Goal: Navigation & Orientation: Find specific page/section

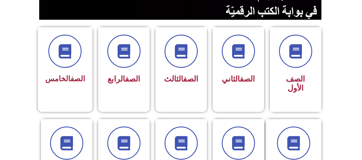
scroll to position [132, 0]
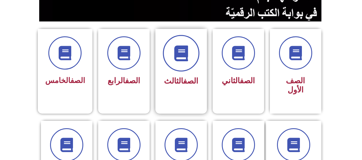
click at [188, 67] on span at bounding box center [181, 53] width 37 height 37
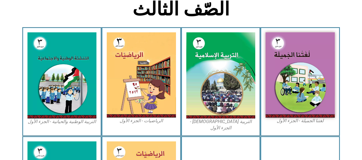
scroll to position [151, 0]
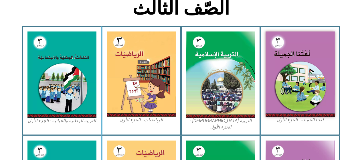
click at [220, 121] on figcaption "التربية الإسلامية - الجزء الأول" at bounding box center [220, 124] width 69 height 13
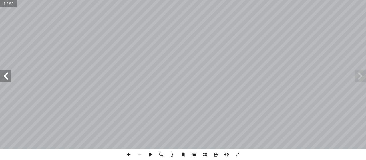
click at [11, 77] on span at bounding box center [5, 75] width 11 height 11
click at [6, 76] on span at bounding box center [5, 75] width 11 height 11
click at [9, 77] on span at bounding box center [5, 75] width 11 height 11
click at [5, 77] on span at bounding box center [5, 75] width 11 height 11
click at [361, 76] on span at bounding box center [360, 75] width 11 height 11
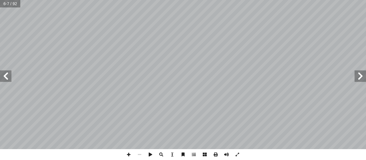
click at [366, 71] on span at bounding box center [360, 75] width 11 height 11
click at [8, 75] on span at bounding box center [5, 75] width 11 height 11
click at [4, 73] on span at bounding box center [5, 75] width 11 height 11
